Goal: Task Accomplishment & Management: Use online tool/utility

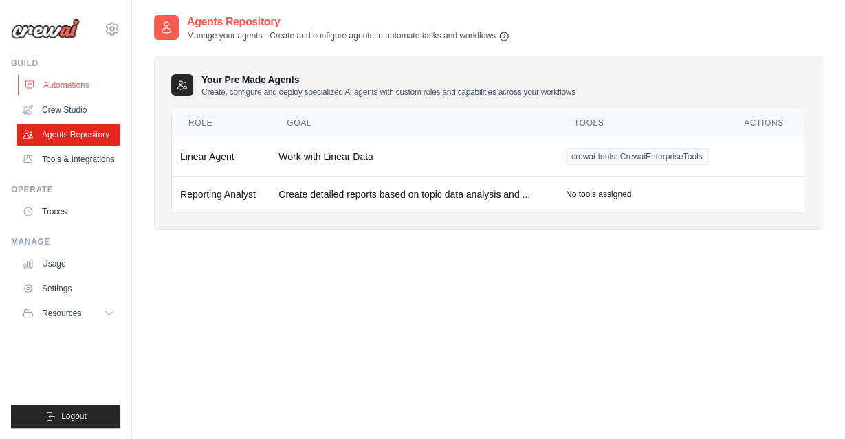
click at [45, 87] on link "Automations" at bounding box center [70, 85] width 104 height 22
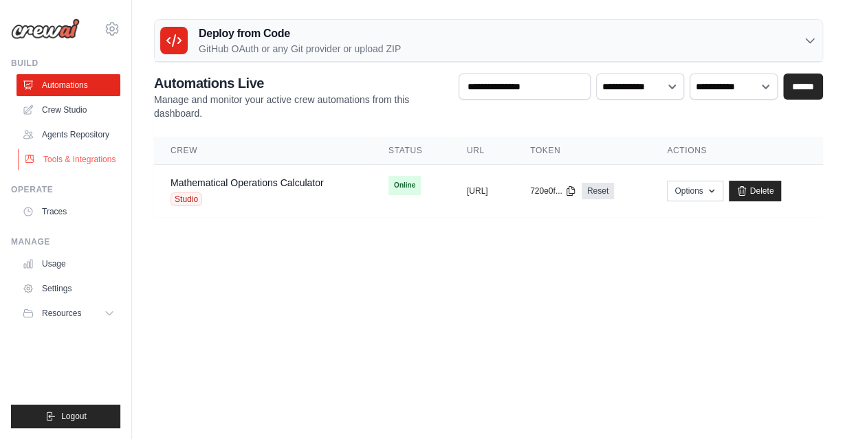
click at [52, 160] on link "Tools & Integrations" at bounding box center [70, 160] width 104 height 22
click at [69, 128] on link "Agents Repository" at bounding box center [70, 135] width 104 height 22
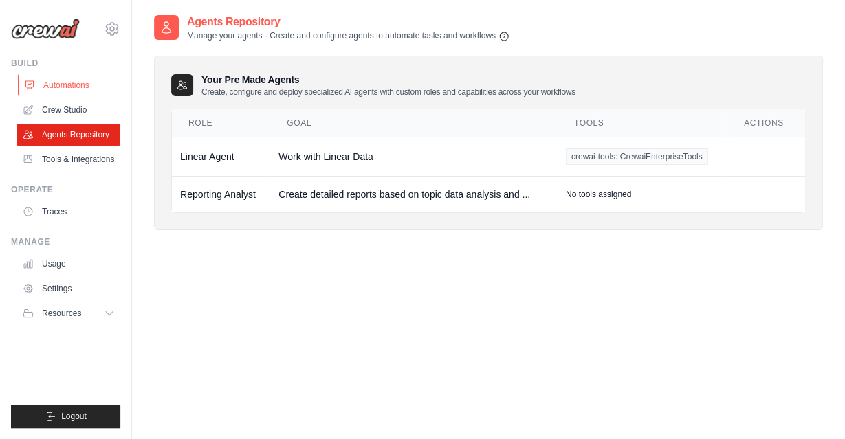
click at [54, 89] on link "Automations" at bounding box center [70, 85] width 104 height 22
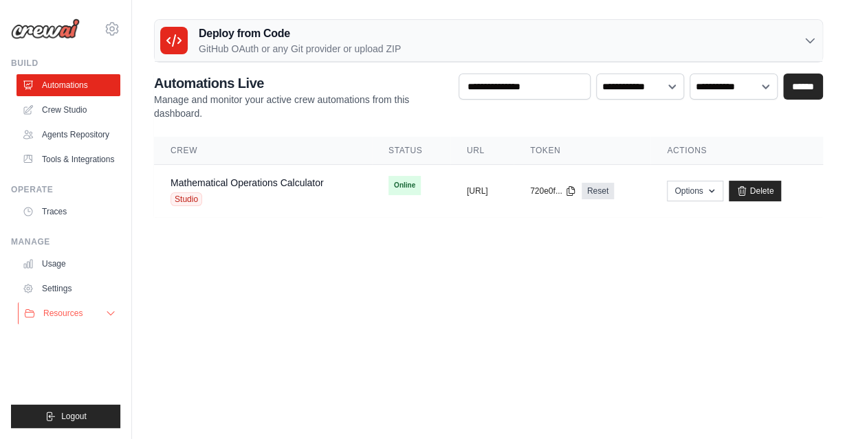
click at [100, 313] on button "Resources" at bounding box center [70, 314] width 104 height 22
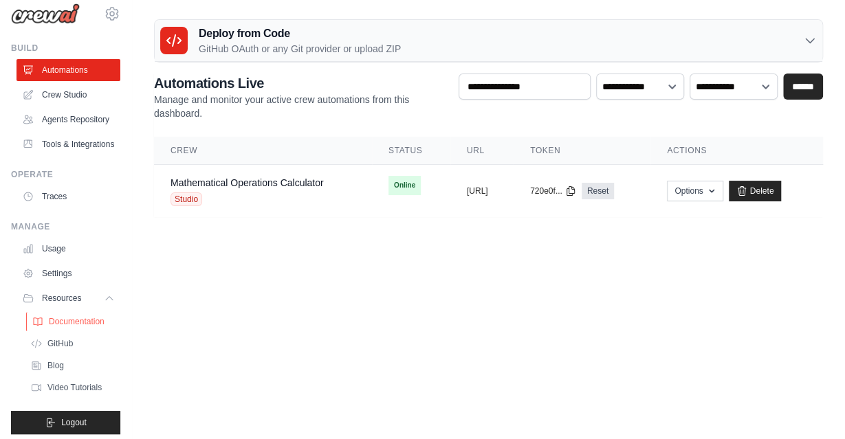
scroll to position [21, 0]
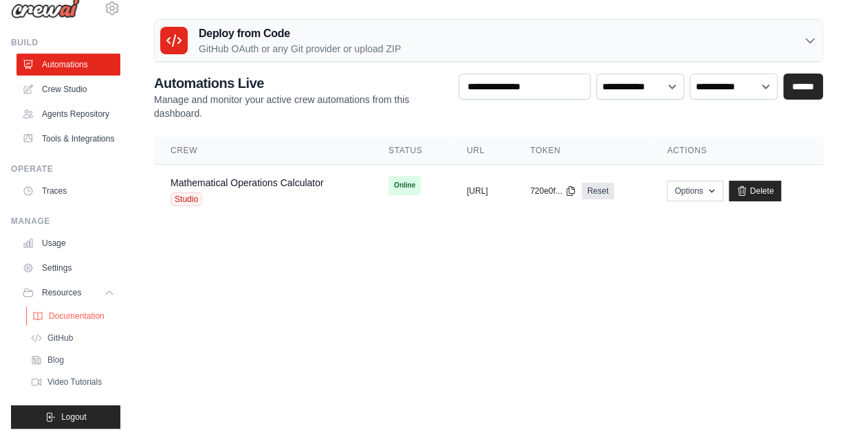
click at [74, 314] on span "Documentation" at bounding box center [77, 316] width 56 height 11
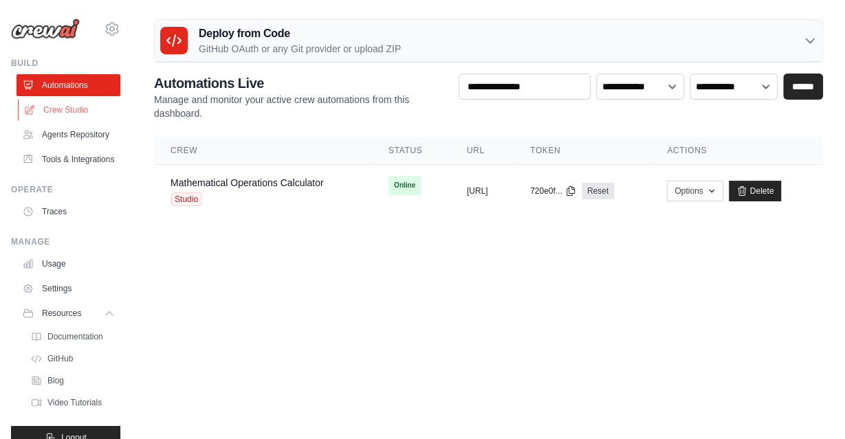
click at [81, 107] on link "Crew Studio" at bounding box center [70, 110] width 104 height 22
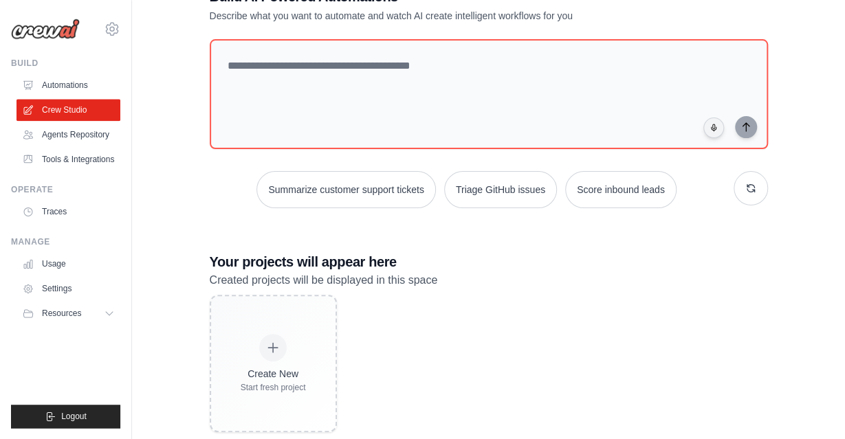
scroll to position [74, 0]
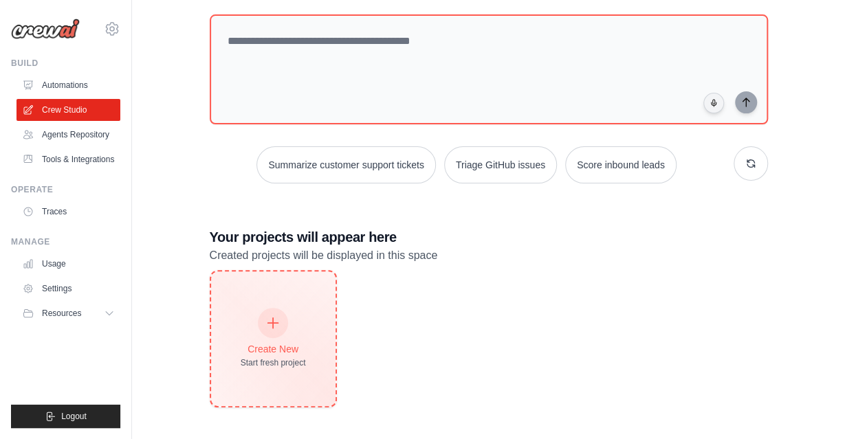
click at [230, 339] on div "Create New Start fresh project" at bounding box center [273, 339] width 124 height 135
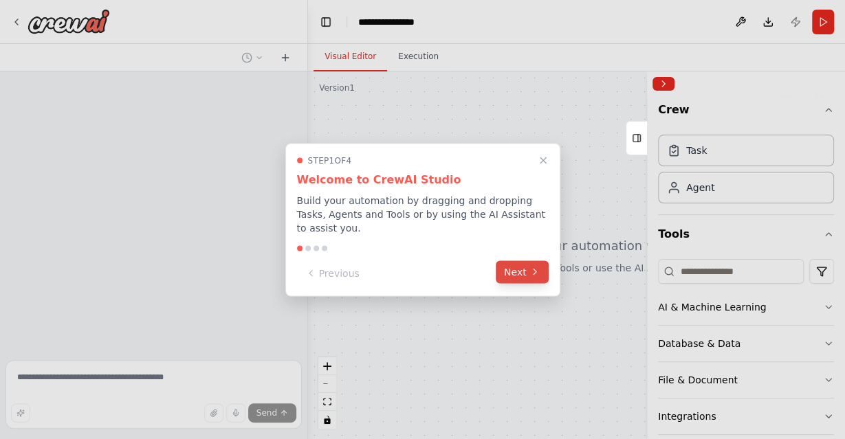
click at [518, 269] on button "Next" at bounding box center [522, 272] width 53 height 23
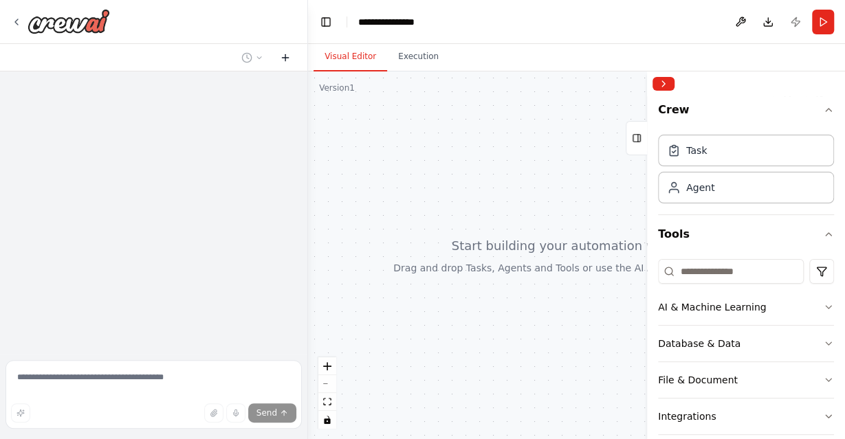
click at [285, 58] on icon at bounding box center [285, 57] width 0 height 6
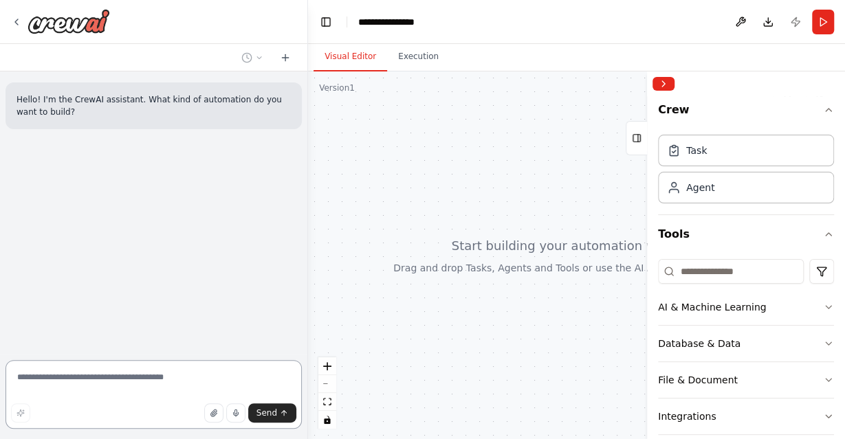
click at [110, 374] on textarea at bounding box center [154, 394] width 296 height 69
click at [190, 384] on textarea "**********" at bounding box center [154, 394] width 296 height 69
drag, startPoint x: 190, startPoint y: 384, endPoint x: 175, endPoint y: 383, distance: 15.9
click at [175, 383] on textarea "**********" at bounding box center [154, 394] width 296 height 69
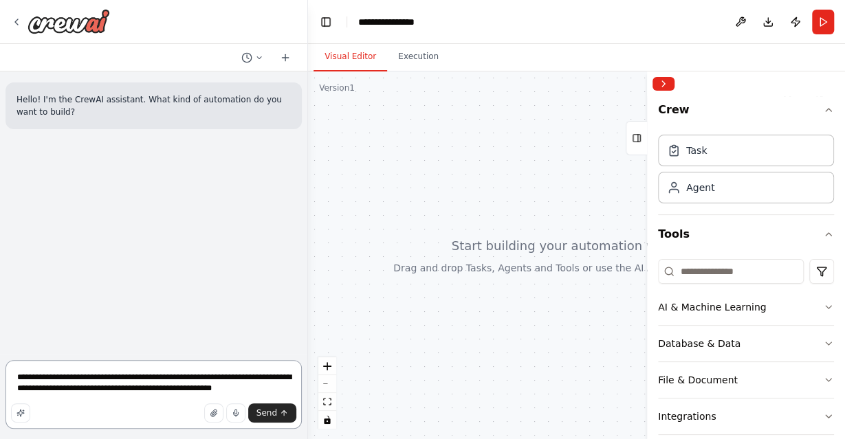
type textarea "**********"
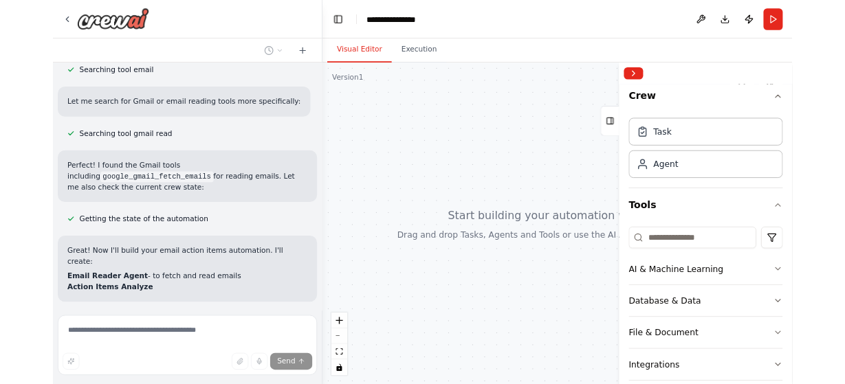
scroll to position [314, 0]
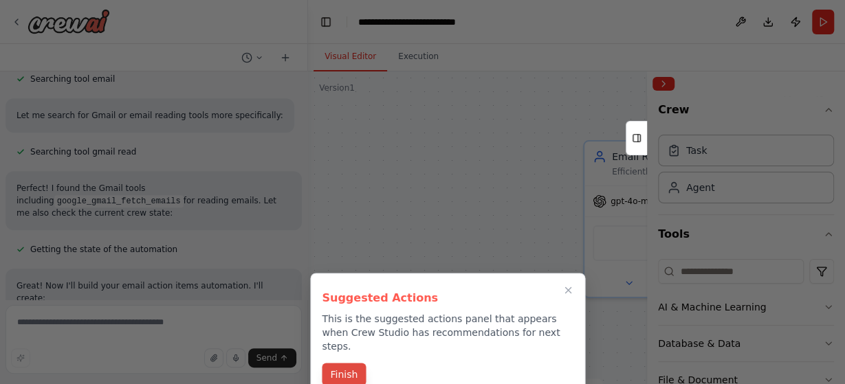
click at [344, 364] on button "Finish" at bounding box center [344, 374] width 44 height 23
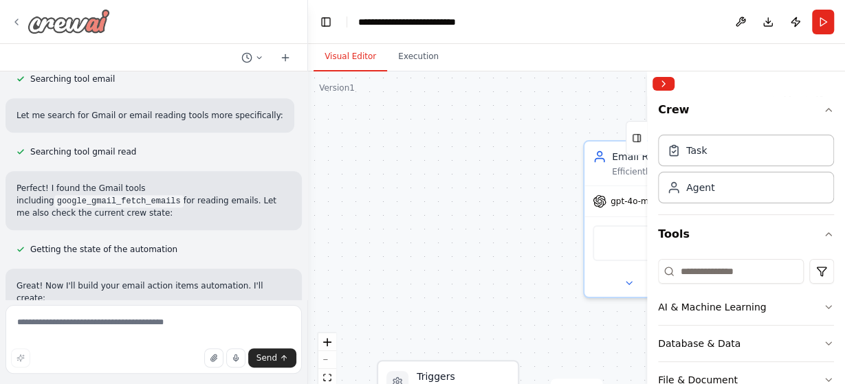
click at [18, 15] on div at bounding box center [60, 21] width 99 height 25
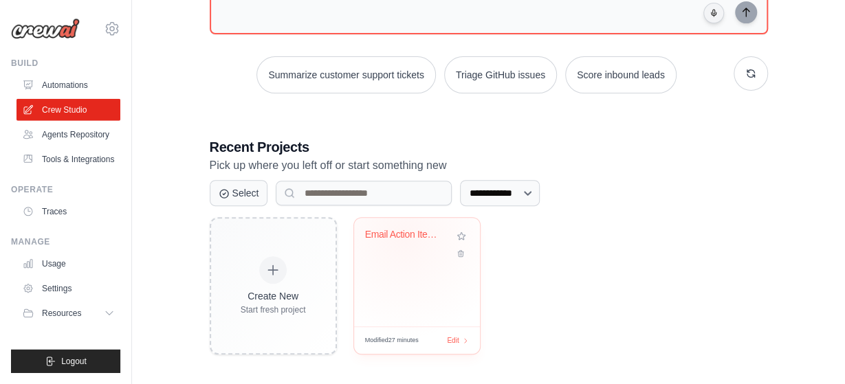
scroll to position [165, 0]
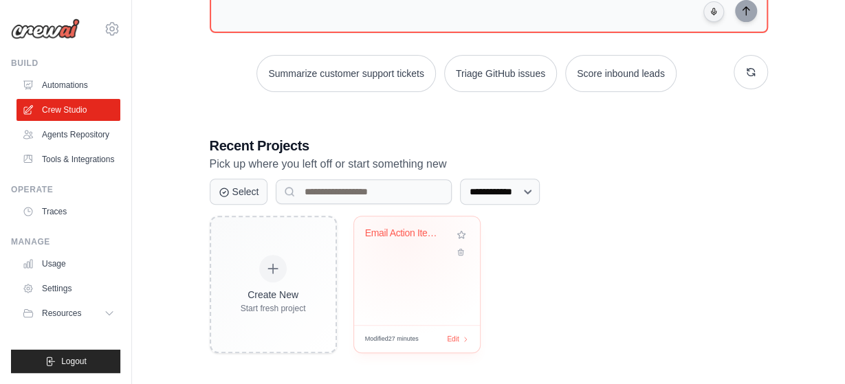
click at [404, 325] on div "Modified 27 minutes Edit" at bounding box center [417, 339] width 126 height 28
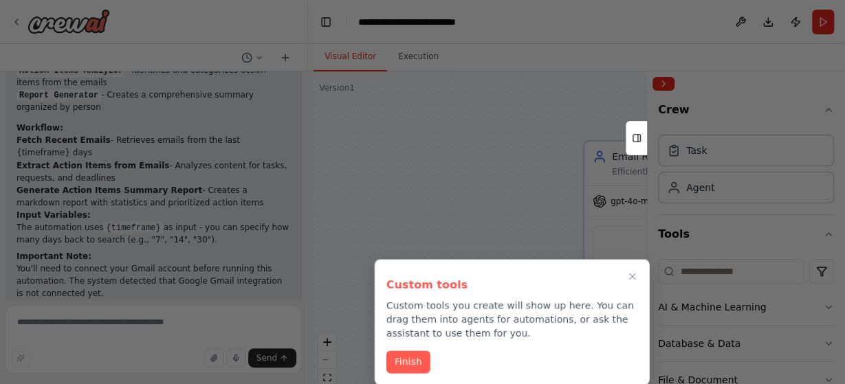
scroll to position [1174, 0]
click at [629, 276] on icon "Close walkthrough" at bounding box center [632, 277] width 12 height 12
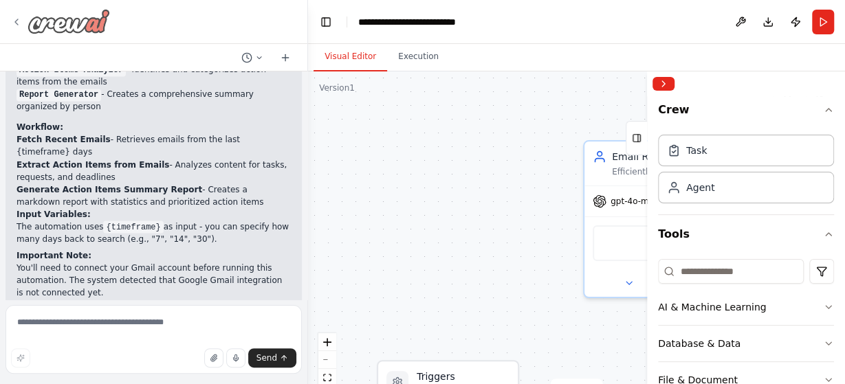
click at [23, 20] on div at bounding box center [60, 21] width 99 height 25
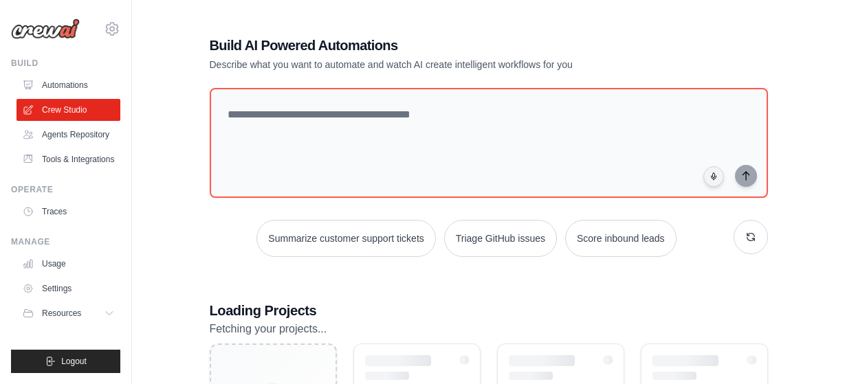
scroll to position [129, 0]
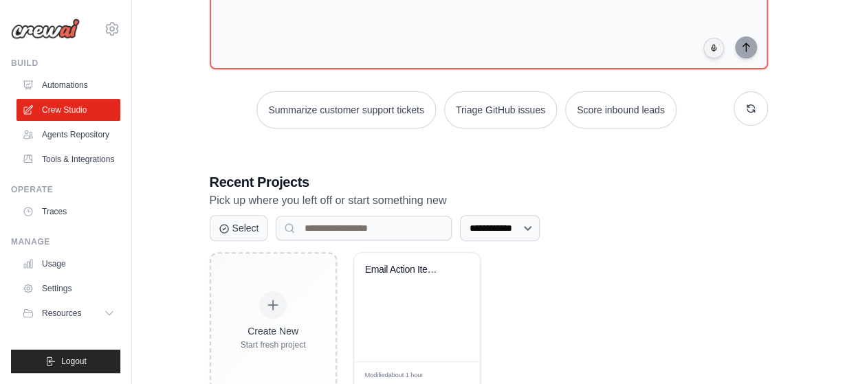
click at [71, 74] on div "Build Automations Crew Studio Agents Repository Tools & Integrations" at bounding box center [65, 114] width 109 height 113
click at [71, 90] on link "Automations" at bounding box center [70, 85] width 104 height 22
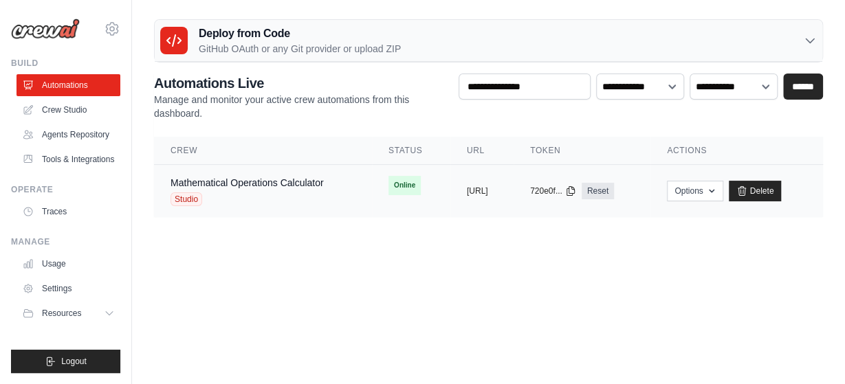
click at [225, 212] on td "Mathematical Operations Calculator Studio" at bounding box center [263, 191] width 218 height 53
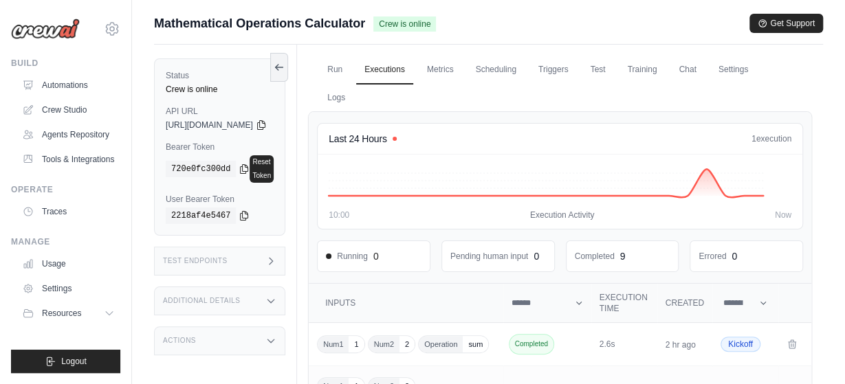
click at [111, 23] on icon at bounding box center [112, 29] width 12 height 12
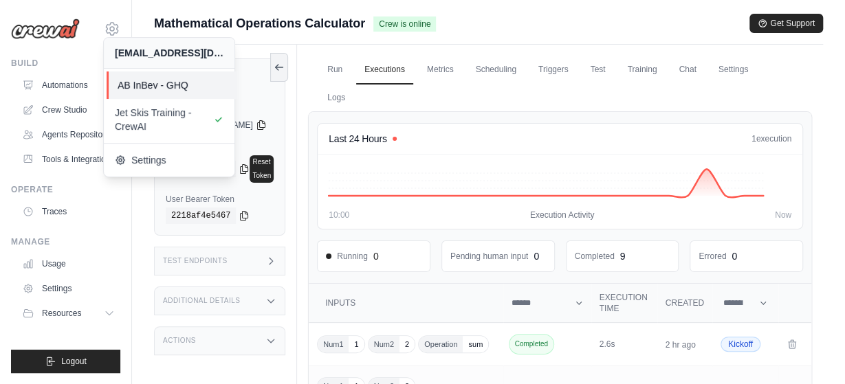
click at [140, 80] on span "AB InBev - GHQ" at bounding box center [172, 85] width 109 height 14
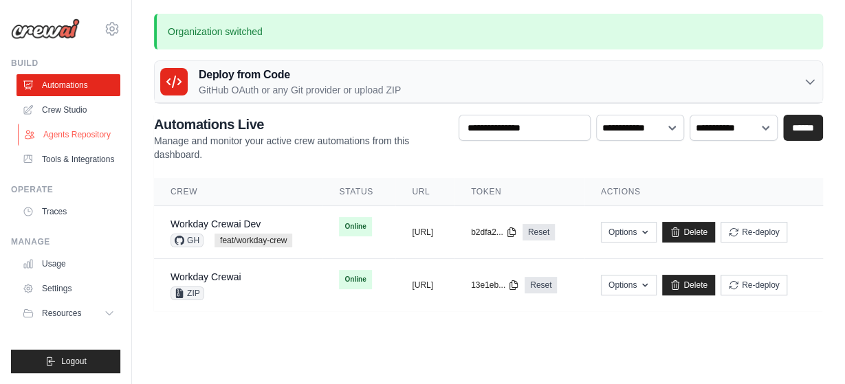
click at [86, 133] on link "Agents Repository" at bounding box center [70, 135] width 104 height 22
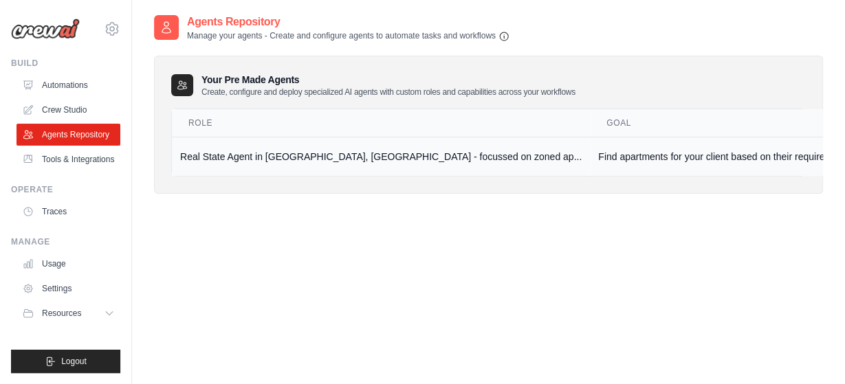
click at [298, 162] on td "Real State Agent in [GEOGRAPHIC_DATA], [GEOGRAPHIC_DATA] - focussed on zoned ap…" at bounding box center [381, 156] width 418 height 39
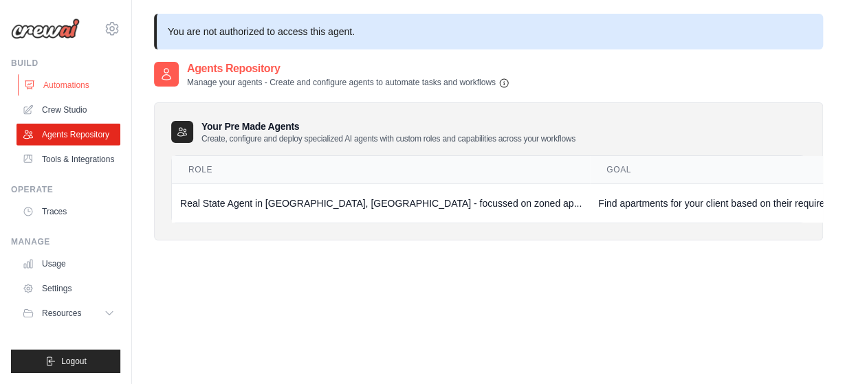
click at [61, 91] on link "Automations" at bounding box center [70, 85] width 104 height 22
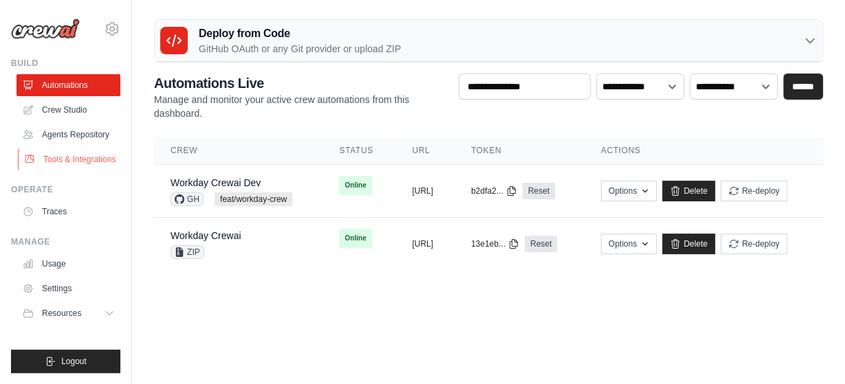
click at [76, 159] on link "Tools & Integrations" at bounding box center [70, 160] width 104 height 22
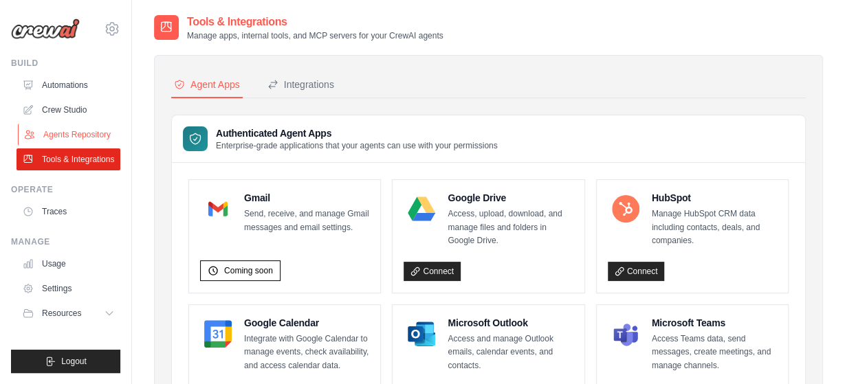
click at [69, 133] on link "Agents Repository" at bounding box center [70, 135] width 104 height 22
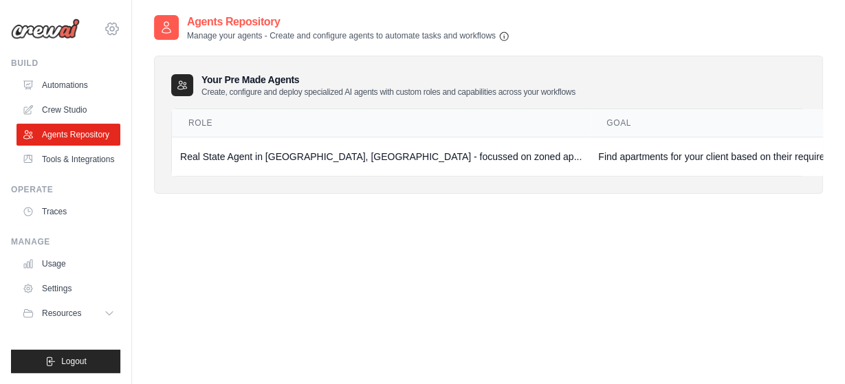
click at [116, 35] on icon at bounding box center [112, 29] width 17 height 17
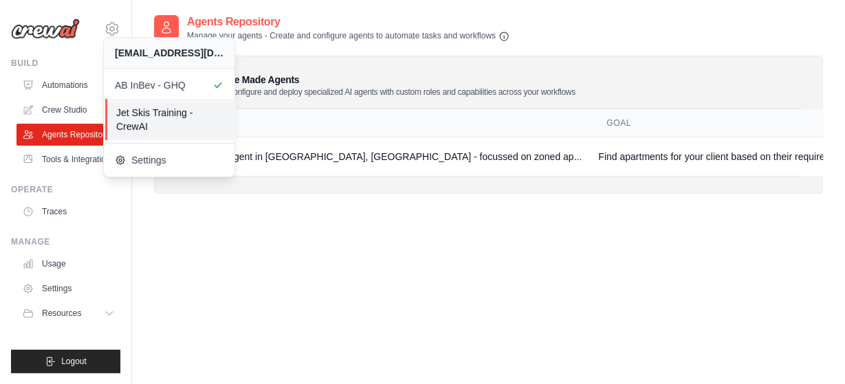
click at [142, 127] on span "Jet Skis Training - CrewAI" at bounding box center [170, 120] width 109 height 28
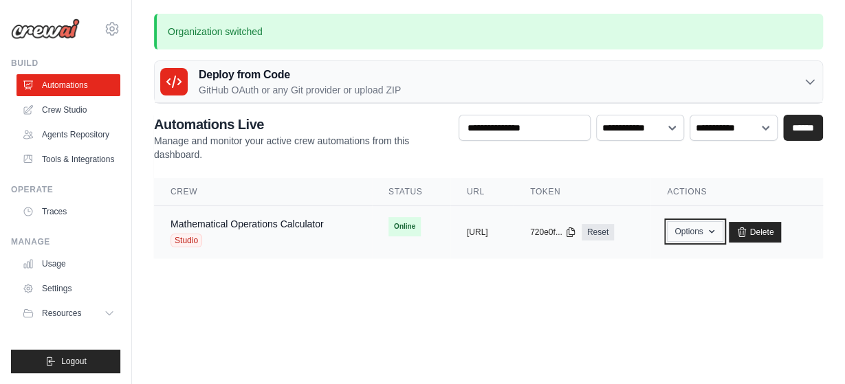
click at [720, 230] on button "Options" at bounding box center [695, 231] width 56 height 21
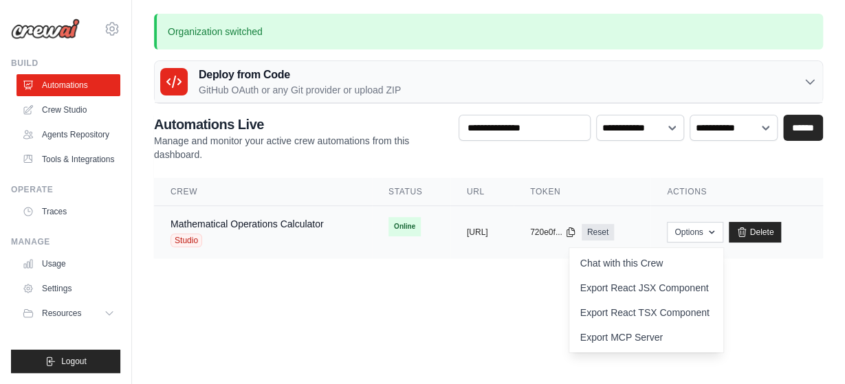
click at [211, 236] on div "Studio" at bounding box center [247, 241] width 153 height 14
